Goal: Task Accomplishment & Management: Use online tool/utility

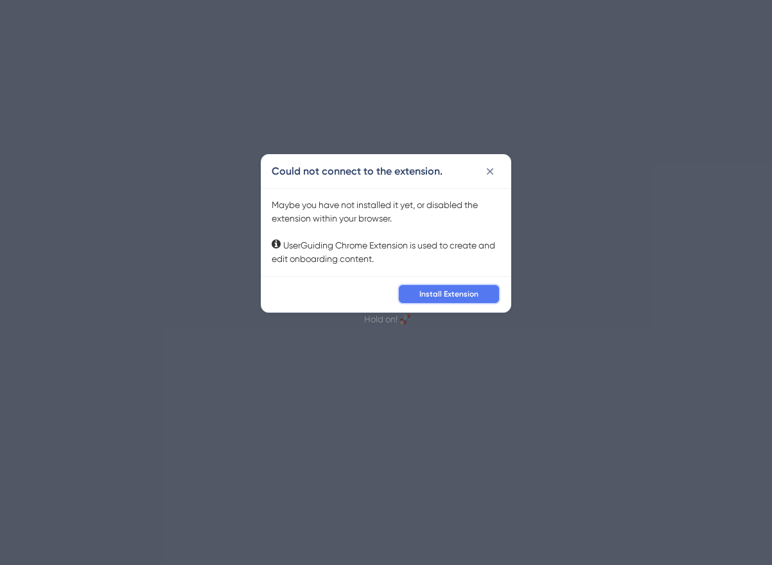
click at [432, 294] on span "Install Extension" at bounding box center [449, 294] width 59 height 10
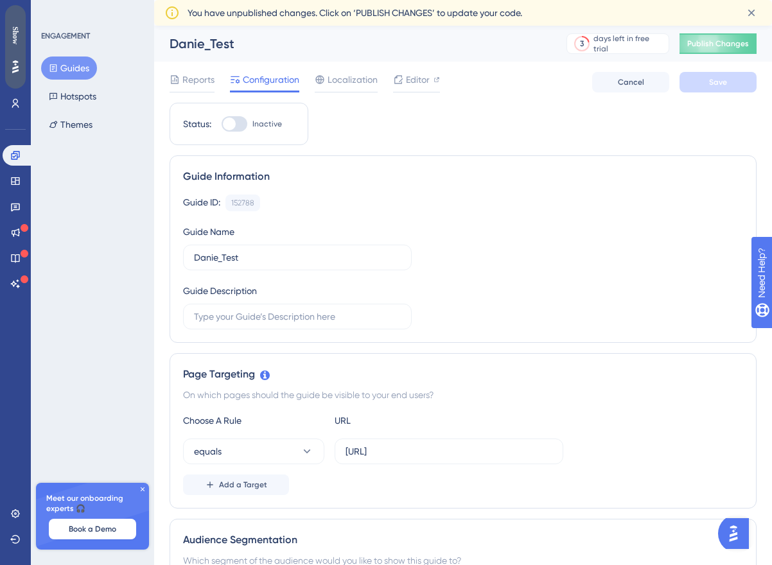
click at [21, 49] on div "Show" at bounding box center [15, 47] width 21 height 84
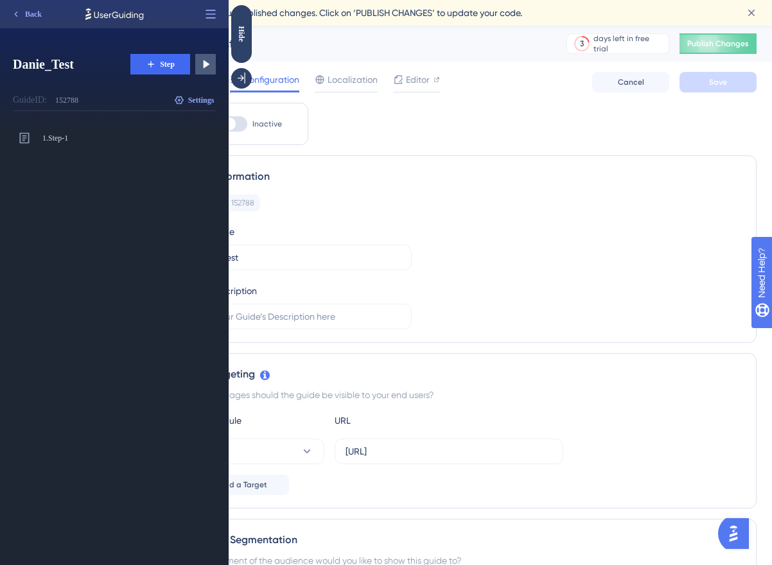
click at [36, 15] on div at bounding box center [89, 16] width 168 height 33
click at [17, 16] on div at bounding box center [89, 16] width 168 height 33
click at [37, 13] on div at bounding box center [89, 16] width 168 height 33
click at [19, 14] on div at bounding box center [89, 16] width 168 height 33
click at [28, 13] on div at bounding box center [89, 16] width 168 height 33
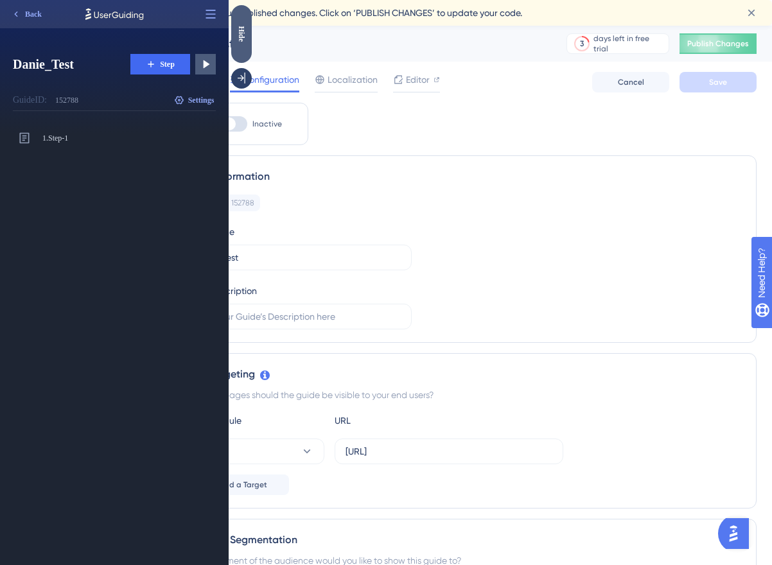
click at [247, 53] on div "Hide" at bounding box center [241, 34] width 21 height 58
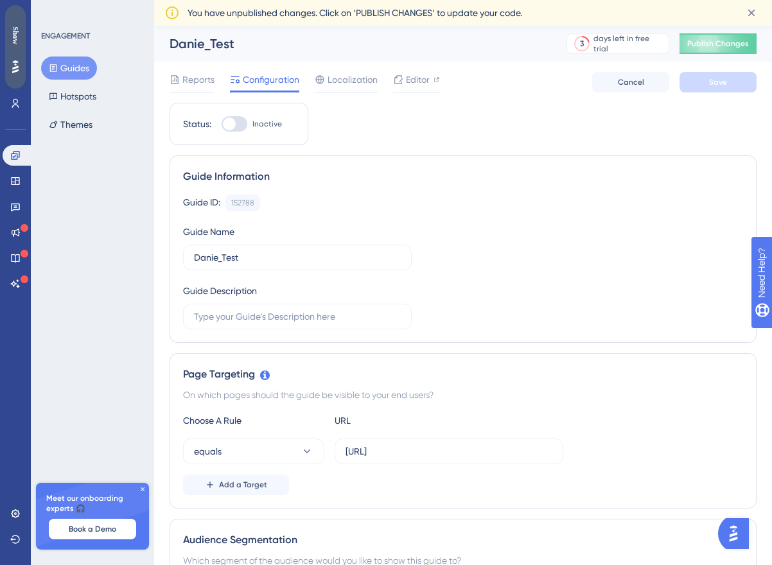
click at [17, 48] on div "Show" at bounding box center [15, 47] width 21 height 84
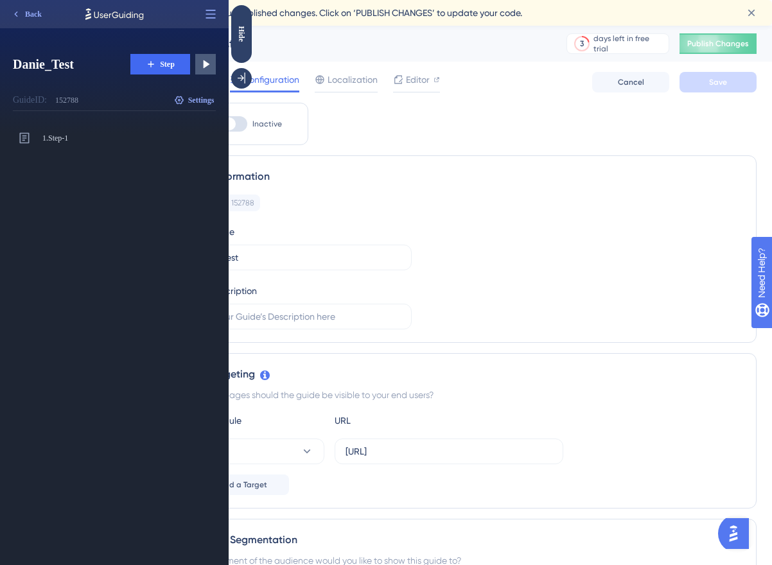
click at [30, 11] on div at bounding box center [89, 16] width 168 height 33
click at [238, 76] on icon at bounding box center [241, 78] width 13 height 13
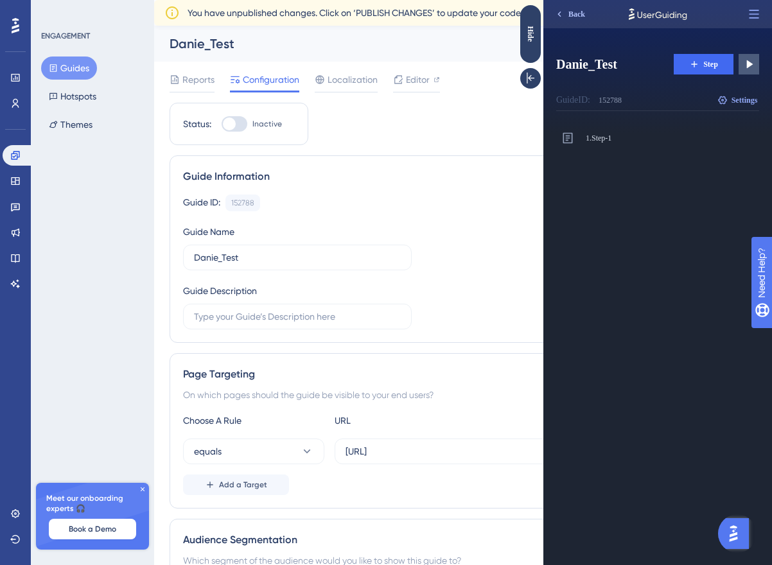
click at [569, 16] on span "Back" at bounding box center [577, 14] width 17 height 10
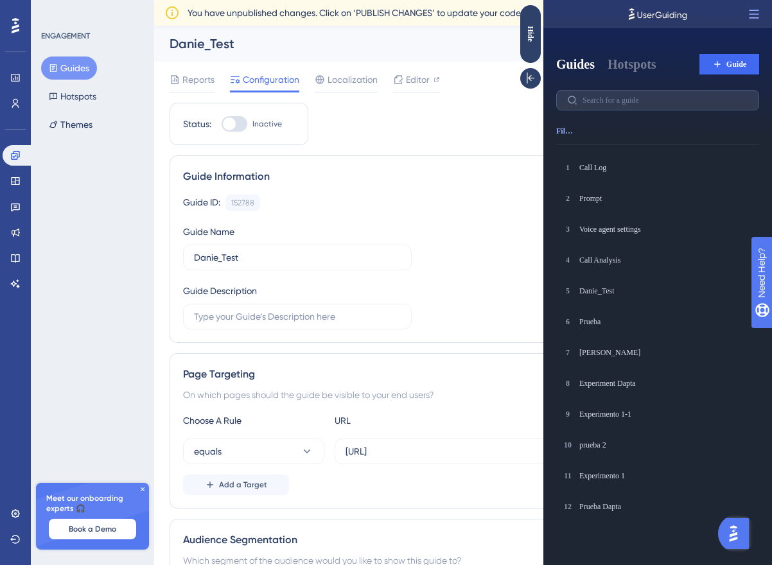
click at [569, 16] on div at bounding box center [658, 14] width 229 height 28
click at [419, 76] on span "Editor" at bounding box center [418, 79] width 24 height 15
click at [401, 79] on icon at bounding box center [399, 79] width 8 height 8
click at [534, 49] on div "Hide" at bounding box center [530, 34] width 21 height 58
